Goal: Transaction & Acquisition: Purchase product/service

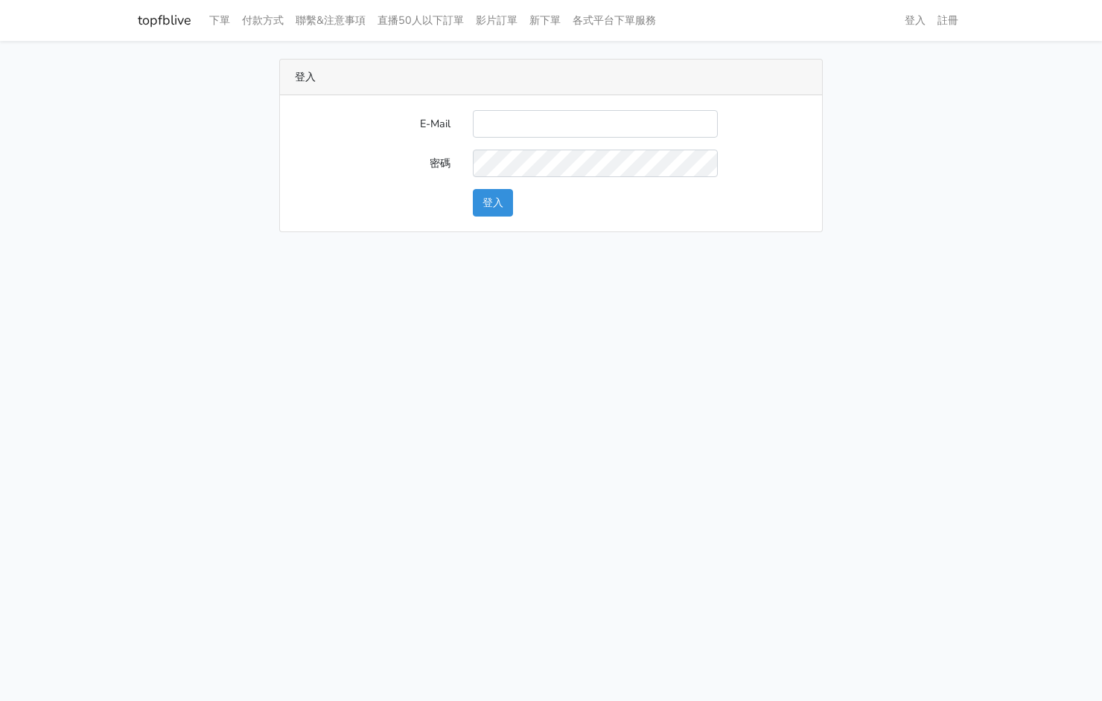
type input "kinho.leong@saikim.com.my"
click at [491, 194] on button "登入" at bounding box center [493, 203] width 40 height 28
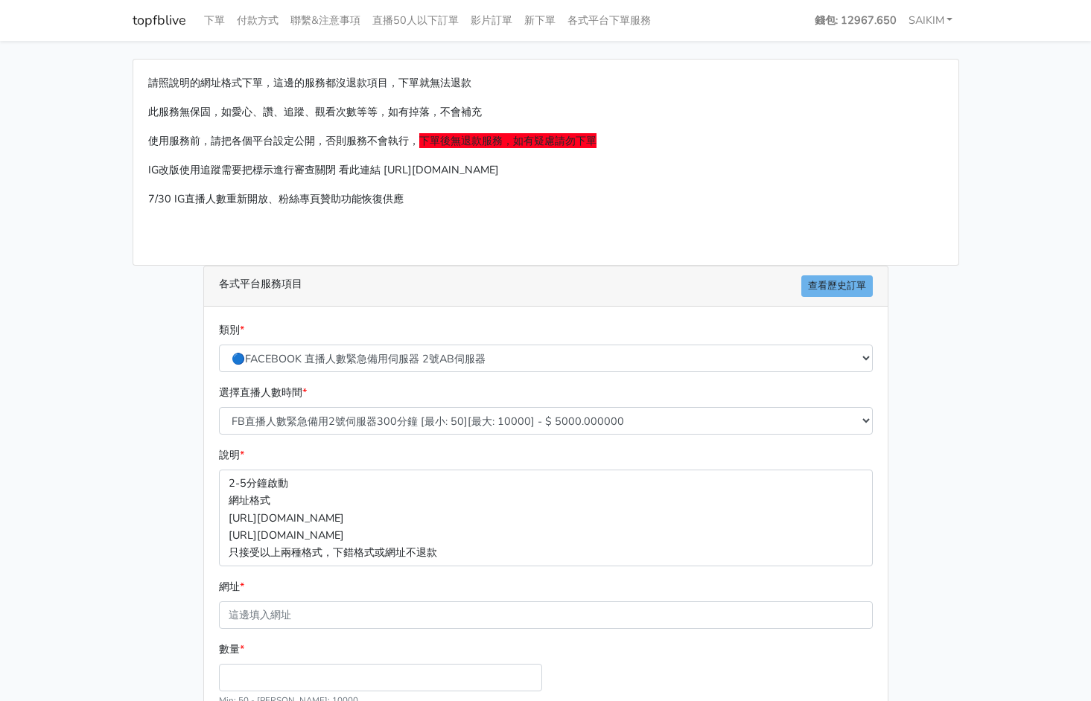
scroll to position [99, 0]
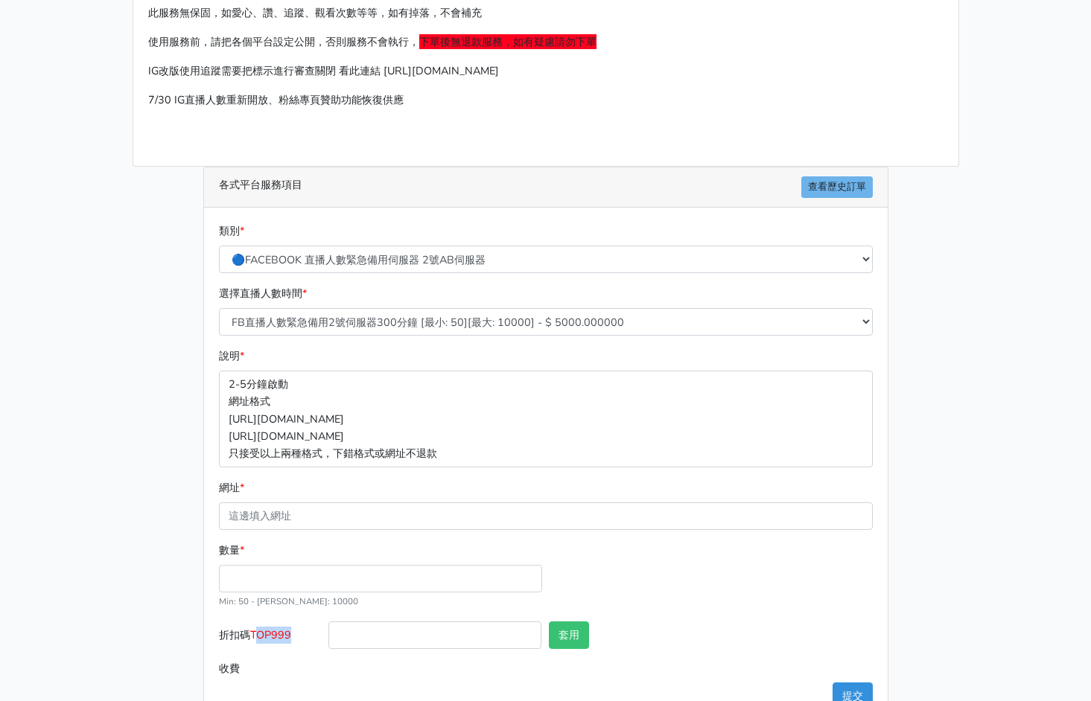
drag, startPoint x: 298, startPoint y: 635, endPoint x: 261, endPoint y: 636, distance: 37.2
click at [261, 636] on label "折扣碼 TOP999" at bounding box center [270, 638] width 110 height 33
click at [368, 634] on input "折扣碼 TOP999" at bounding box center [434, 636] width 213 height 28
type input "R"
type input "TOP456"
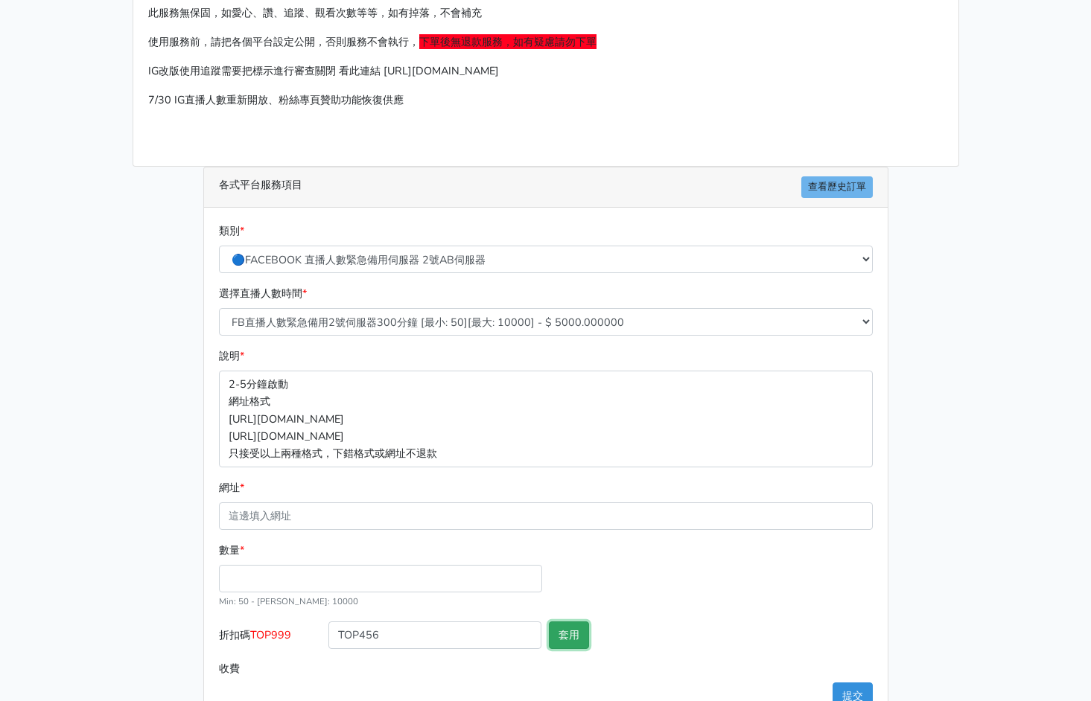
click at [564, 626] on button "套用" at bounding box center [569, 636] width 40 height 28
type input "套用成功"
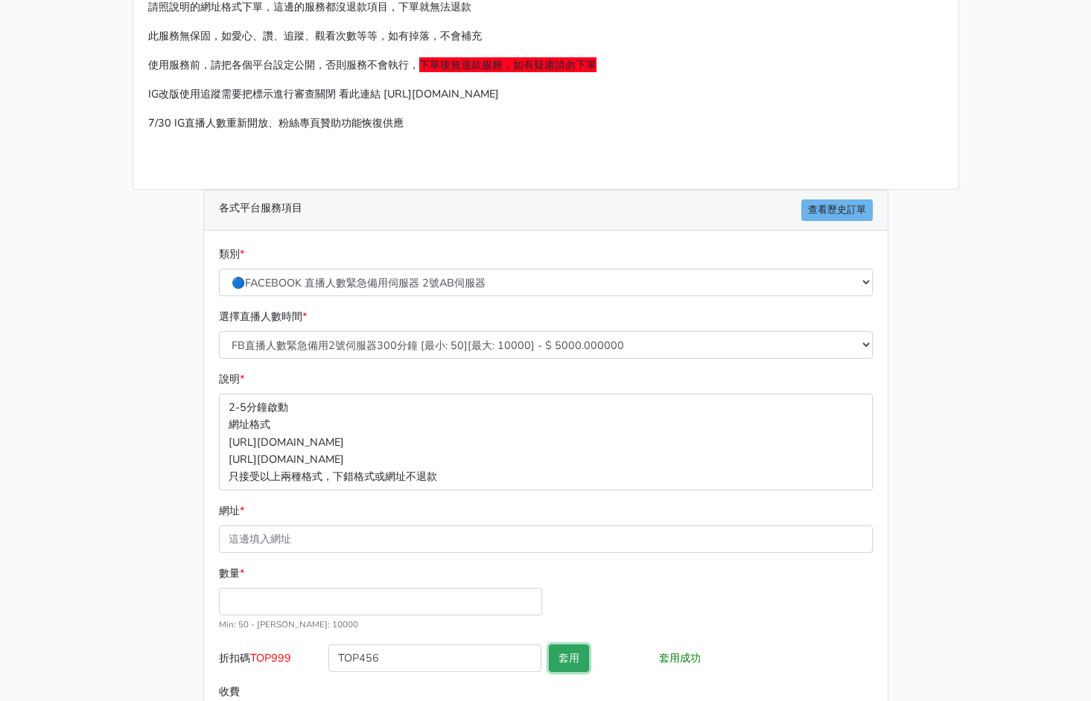
scroll to position [141, 0]
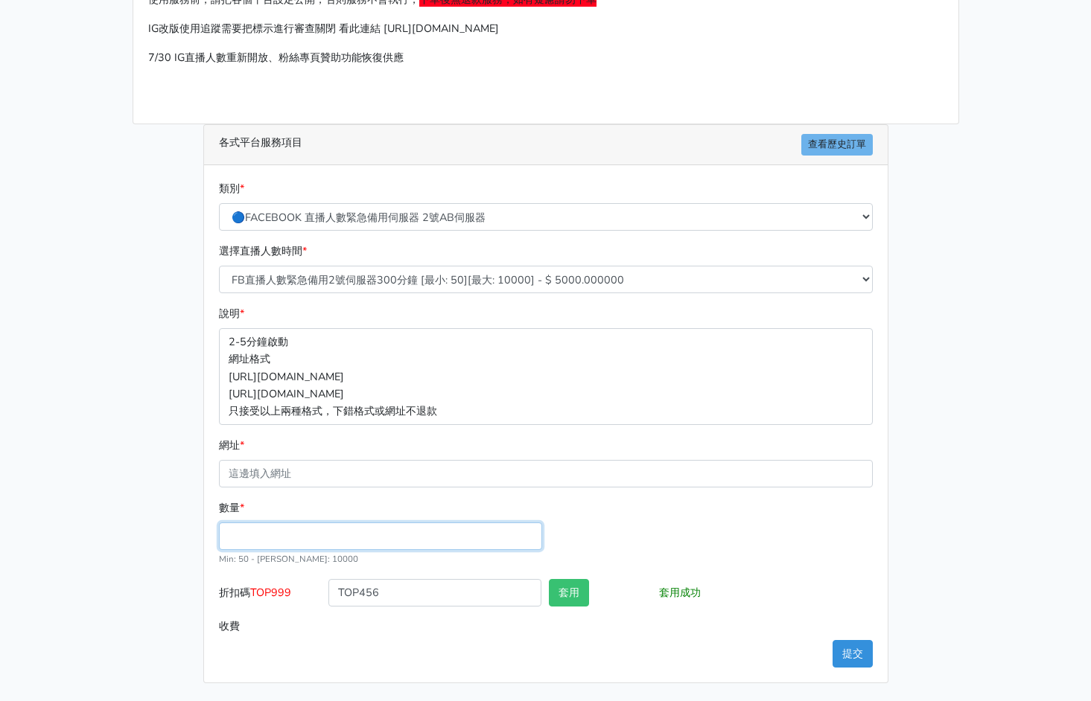
click at [275, 535] on input "數量 *" at bounding box center [380, 537] width 323 height 28
type input "100"
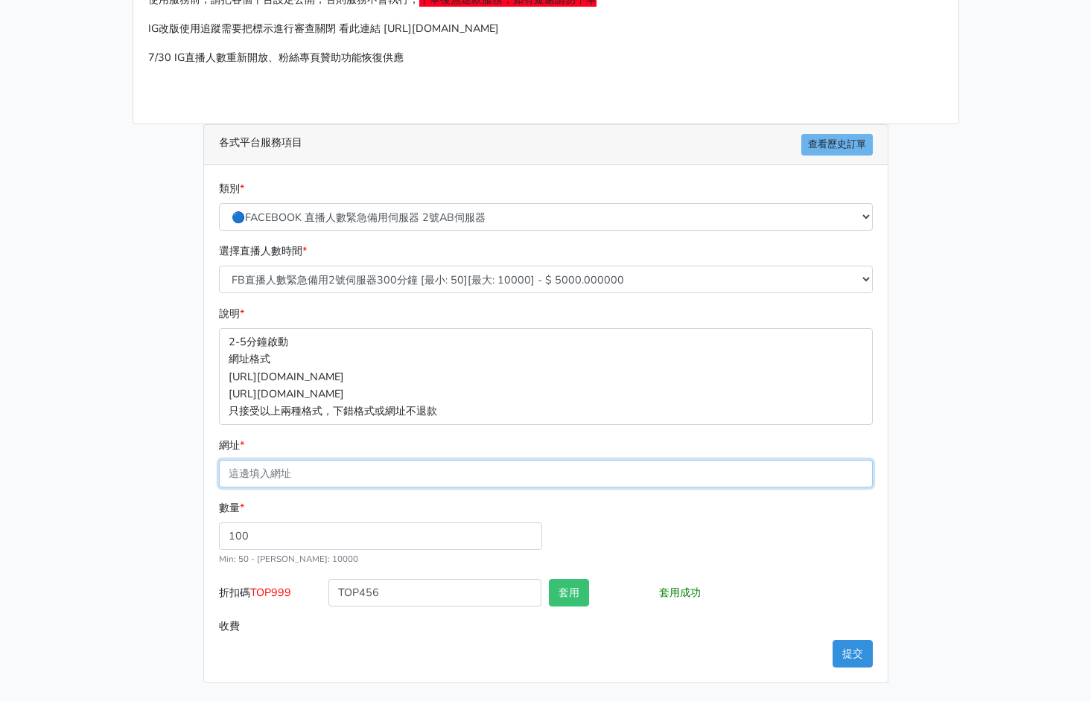
type input "480.000"
click at [344, 477] on input "網址 *" at bounding box center [546, 474] width 654 height 28
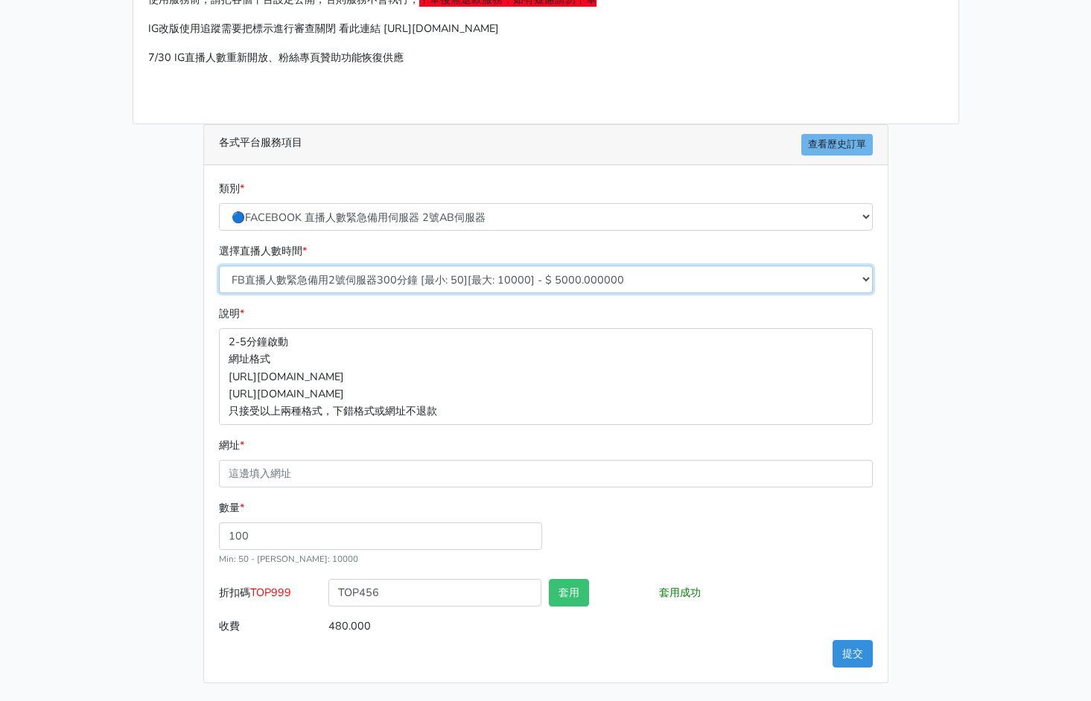
click at [455, 274] on select "FB直播人數緊急備用2號伺服器300分鐘 [最小: 50][最大: 10000] - $ 5000.000000 FB直播人數緊急備用2號伺服器60分鐘 [最…" at bounding box center [546, 280] width 654 height 28
select select "576"
click at [219, 266] on select "FB直播人數緊急備用2號伺服器300分鐘 [最小: 50][最大: 10000] - $ 5000.000000 FB直播人數緊急備用2號伺服器60分鐘 [最…" at bounding box center [546, 280] width 654 height 28
type input "240.000"
click at [1071, 474] on main "請照說明的網址格式下單，這邊的服務都沒退款項目，下單就無法退款 此服務無保固，如愛心、讚、追蹤、觀看次數等等，如有掉落，不會補充 使用服務前，請把各個平台設定…" at bounding box center [545, 301] width 1091 height 802
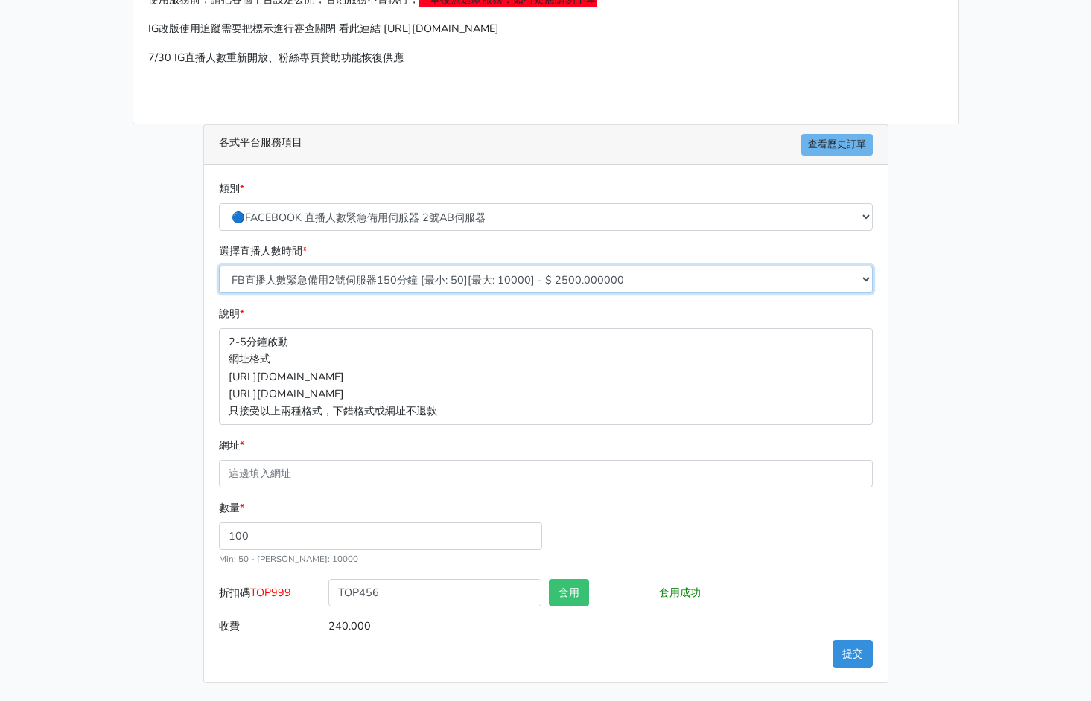
click at [416, 275] on select "FB直播人數緊急備用2號伺服器300分鐘 [最小: 50][最大: 10000] - $ 5000.000000 FB直播人數緊急備用2號伺服器60分鐘 [最…" at bounding box center [546, 280] width 654 height 28
select select "575"
click at [219, 266] on select "FB直播人數緊急備用2號伺服器300分鐘 [最小: 50][最大: 10000] - $ 5000.000000 FB直播人數緊急備用2號伺服器60分鐘 [最…" at bounding box center [546, 280] width 654 height 28
type input "192.000"
click at [561, 604] on button "套用" at bounding box center [569, 593] width 40 height 28
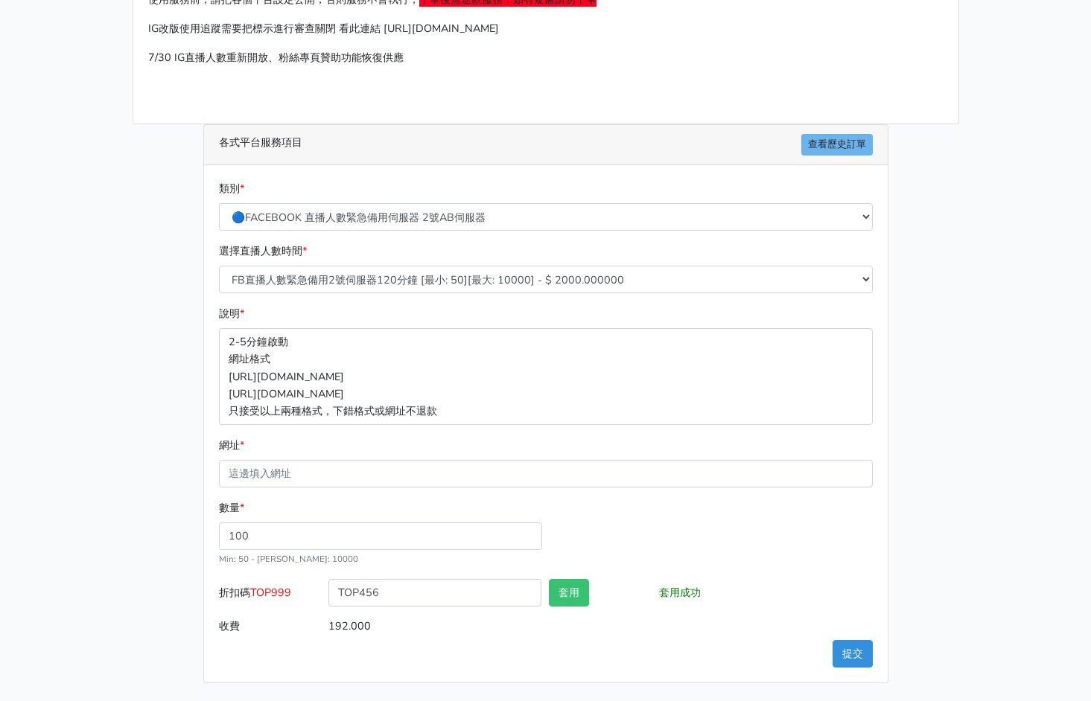
click at [706, 609] on div "套用成功" at bounding box center [765, 595] width 220 height 33
click at [331, 468] on input "網址 *" at bounding box center [546, 474] width 654 height 28
paste input "[URL][DOMAIN_NAME]"
type input "[URL][DOMAIN_NAME]"
click at [848, 648] on button "提交" at bounding box center [852, 654] width 40 height 28
